Goal: Transaction & Acquisition: Download file/media

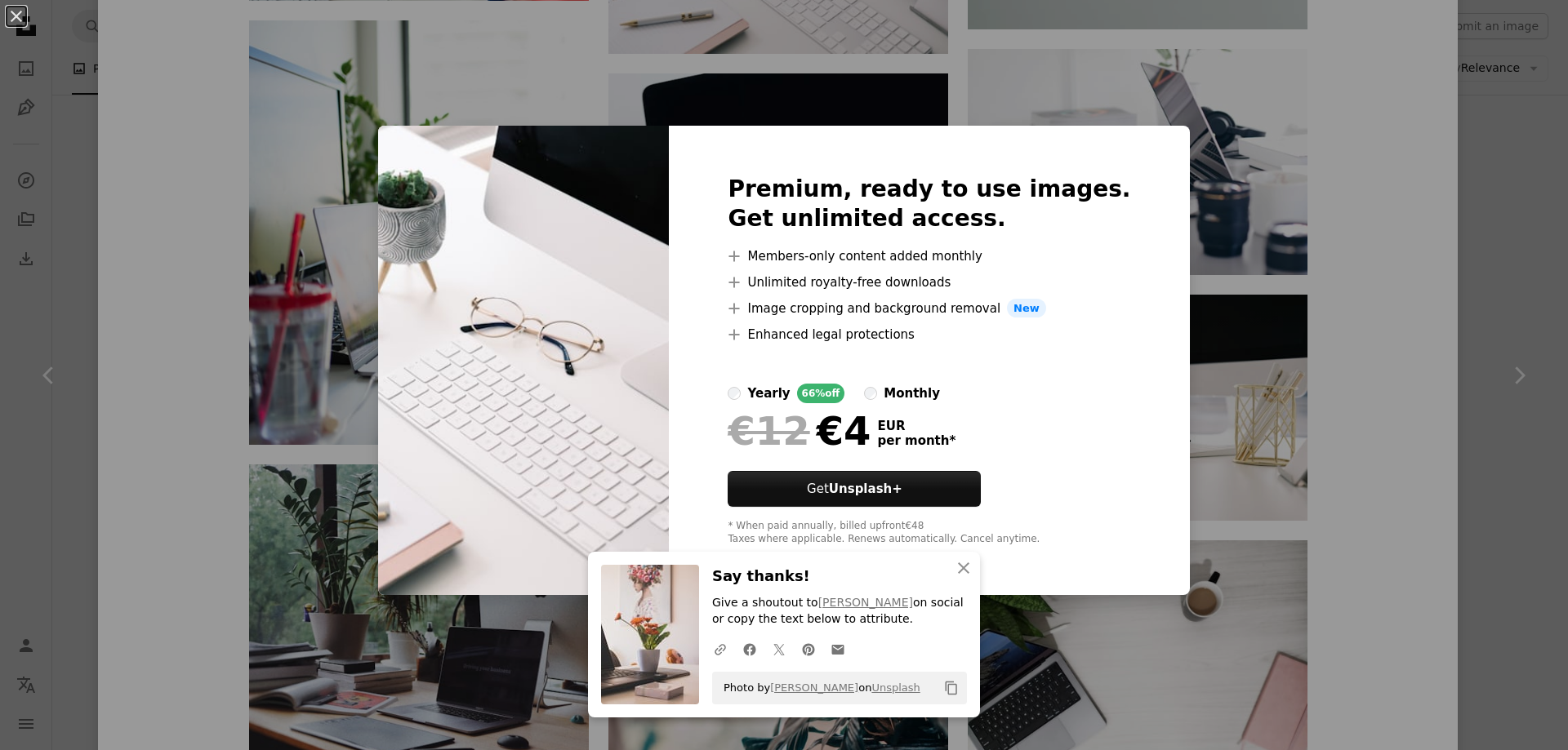
scroll to position [2038, 0]
